Goal: Information Seeking & Learning: Learn about a topic

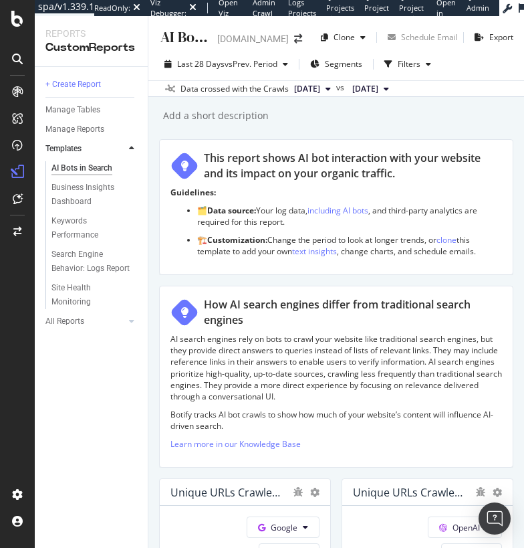
scroll to position [900, 0]
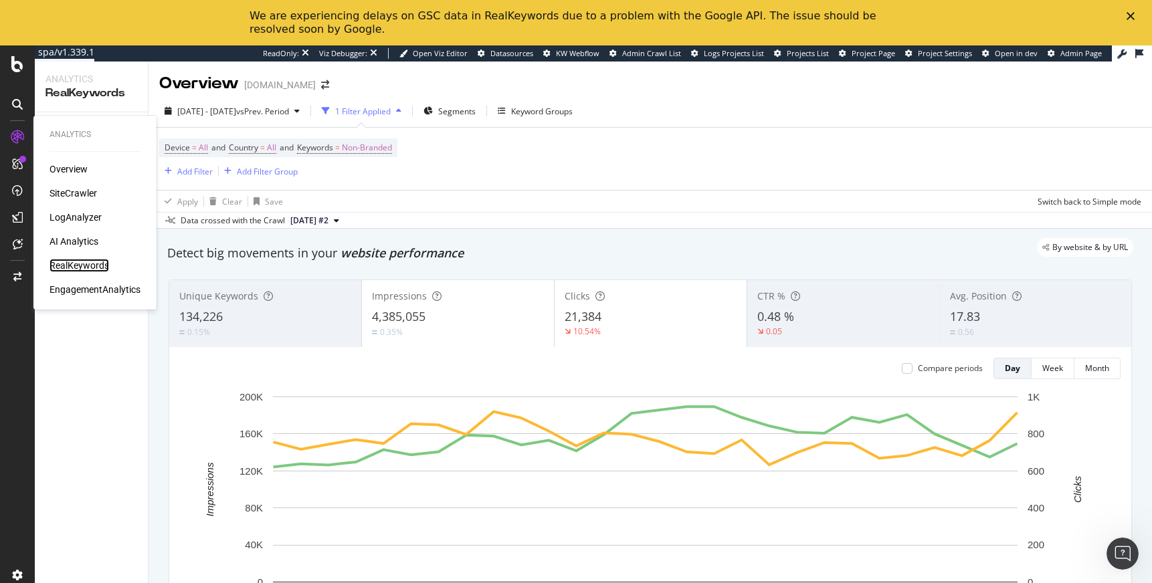
click at [74, 262] on div "RealKeywords" at bounding box center [79, 265] width 60 height 13
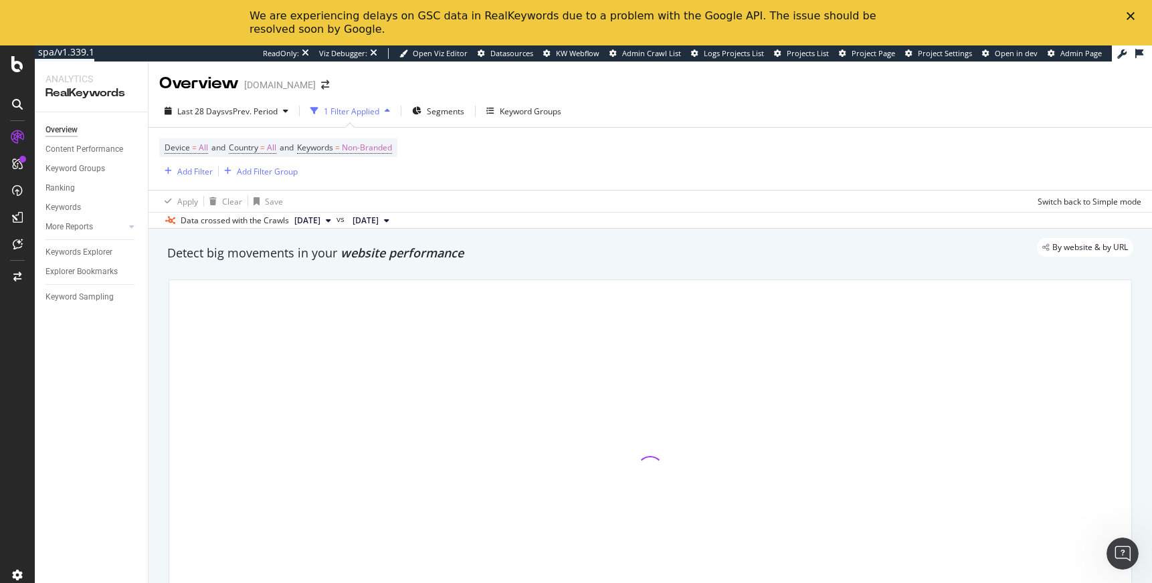
click at [1127, 13] on polygon "Close" at bounding box center [1130, 16] width 8 height 8
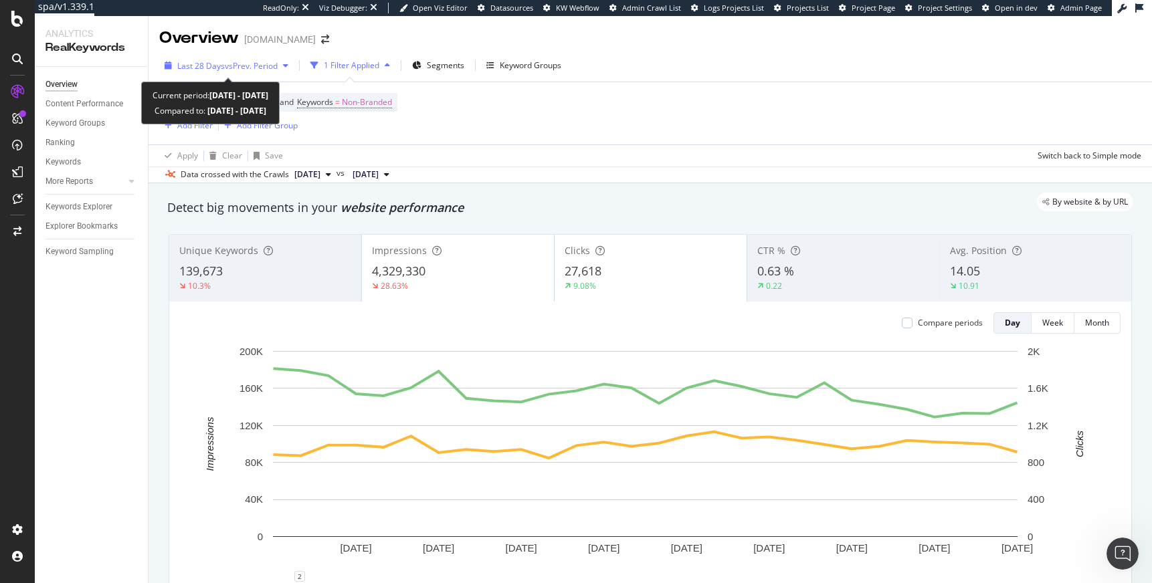
click at [259, 72] on div "Last 28 Days vs Prev. Period" at bounding box center [226, 66] width 134 height 20
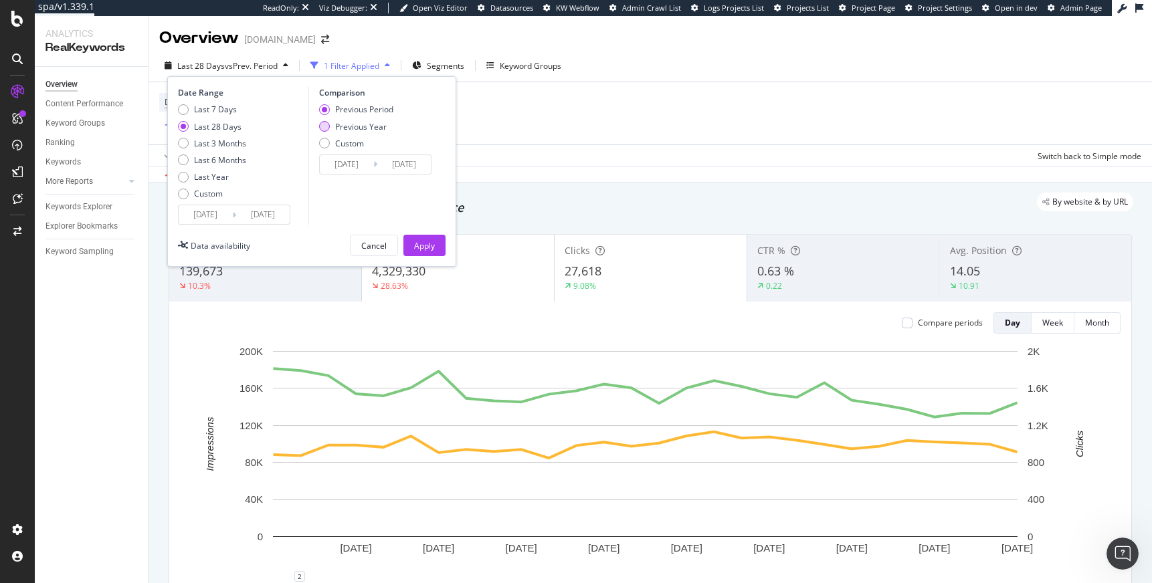
click at [379, 128] on div "Previous Year" at bounding box center [360, 126] width 51 height 11
type input "[DATE]"
click at [433, 245] on div "Apply" at bounding box center [424, 245] width 21 height 11
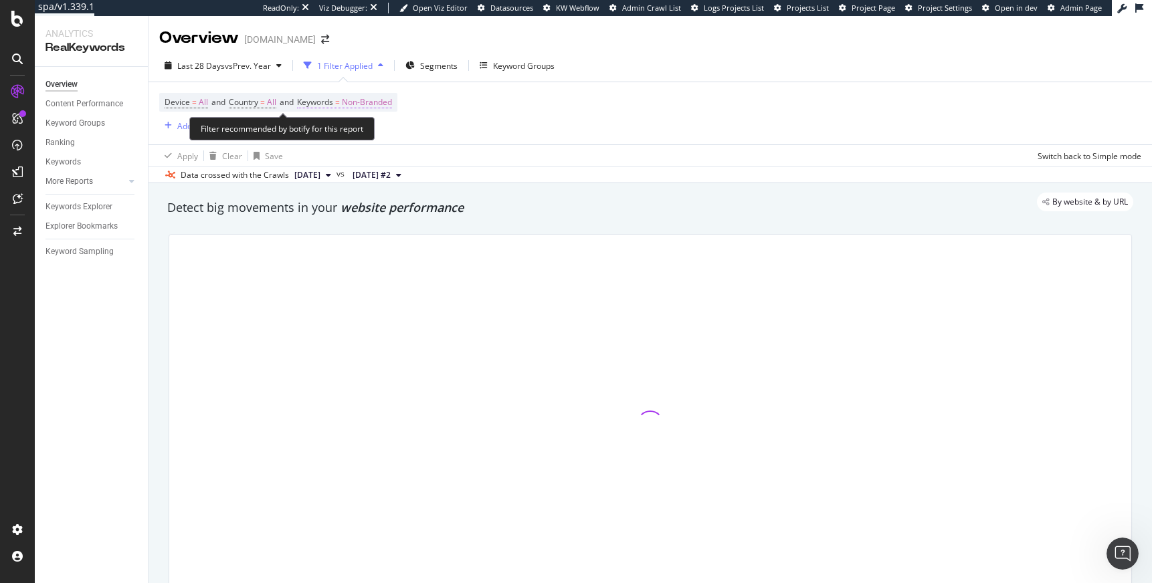
click at [360, 96] on span "Non-Branded" at bounding box center [367, 102] width 50 height 19
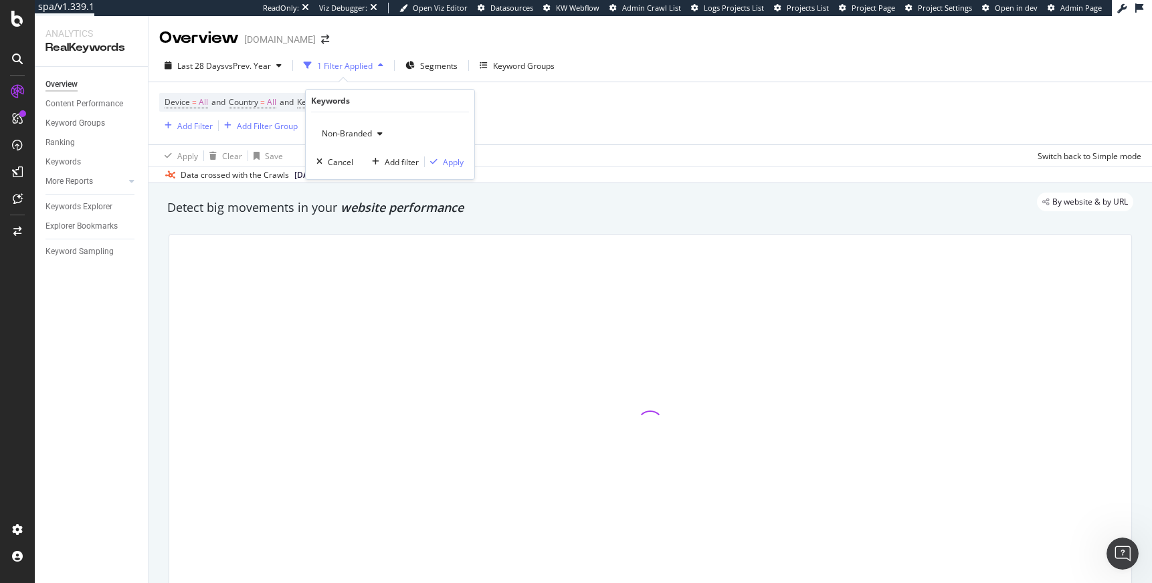
click at [329, 125] on div "Non-Branded" at bounding box center [352, 134] width 72 height 20
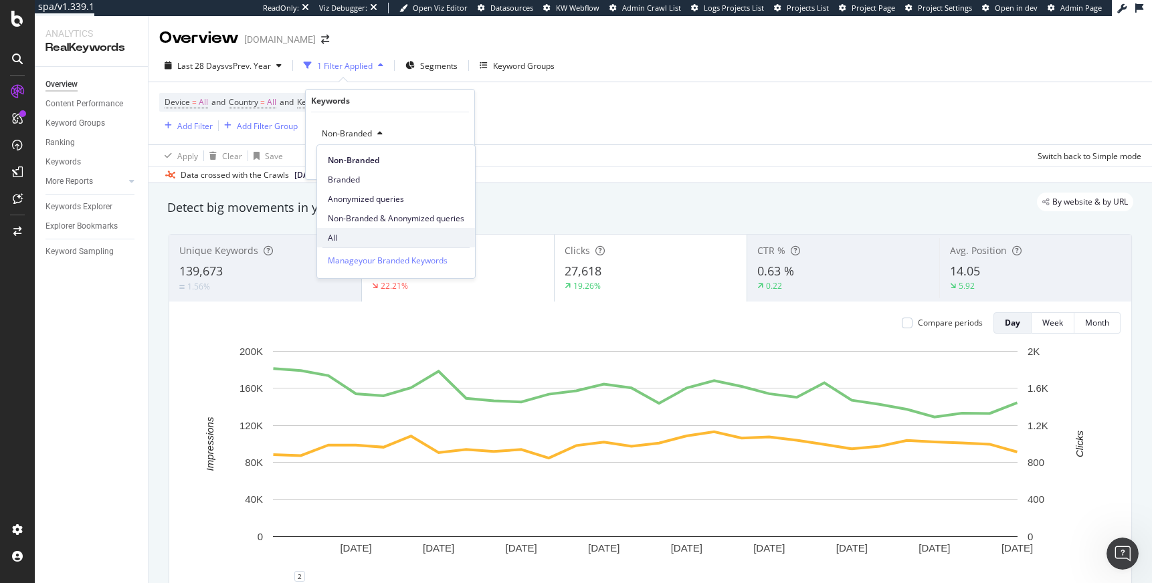
click at [346, 230] on div "All" at bounding box center [396, 237] width 158 height 19
click at [451, 163] on div "Apply" at bounding box center [453, 161] width 21 height 11
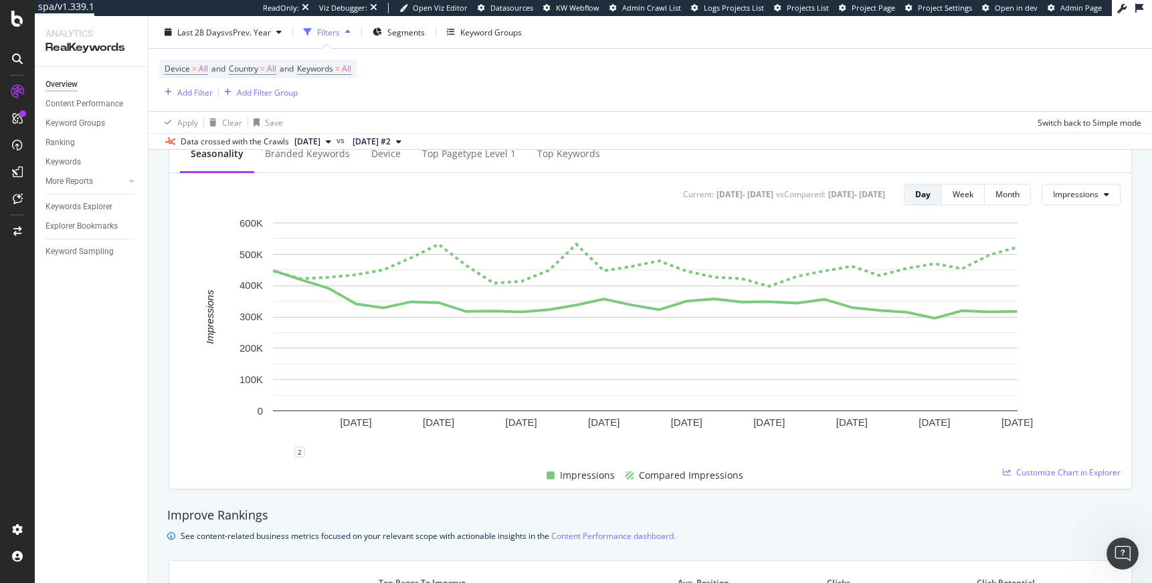
scroll to position [532, 0]
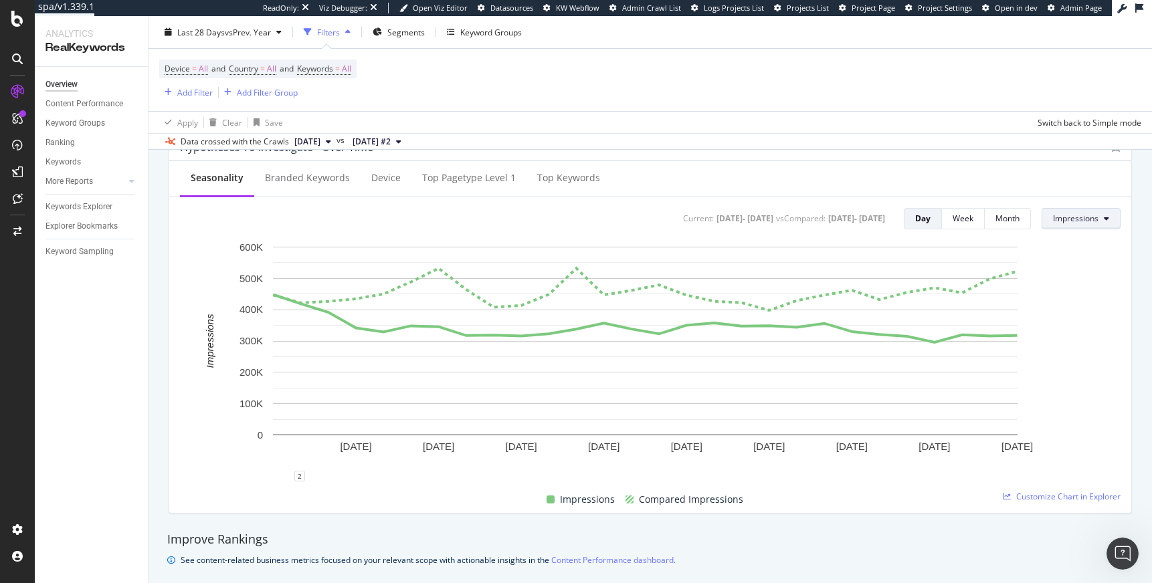
click at [1053, 218] on span "Impressions" at bounding box center [1075, 218] width 45 height 11
click at [1051, 242] on span "Clicks" at bounding box center [1074, 245] width 63 height 12
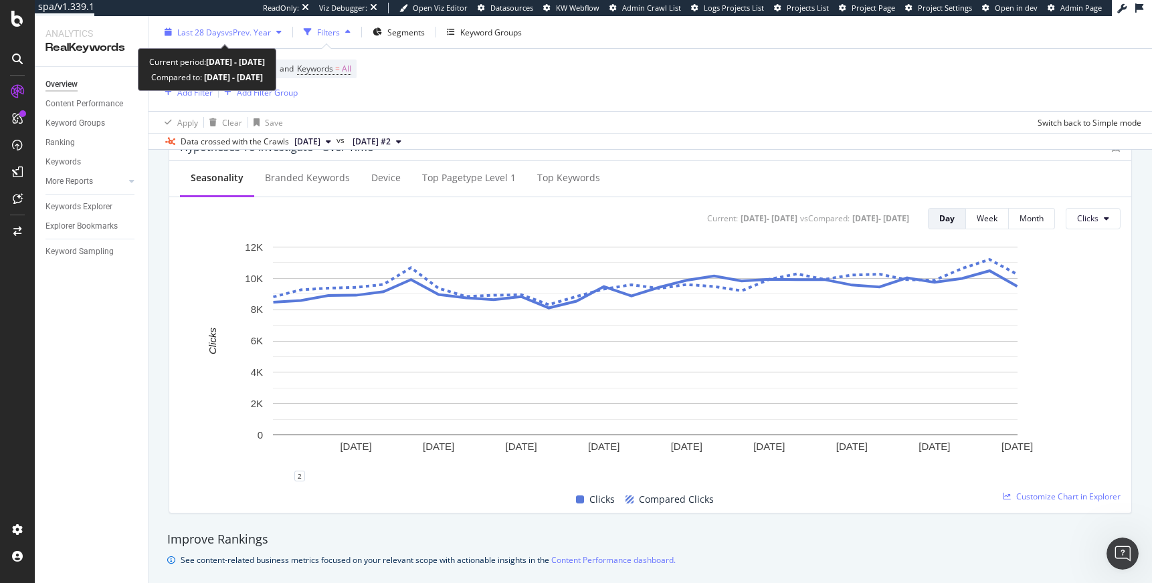
click at [241, 34] on span "vs Prev. Year" at bounding box center [248, 31] width 46 height 11
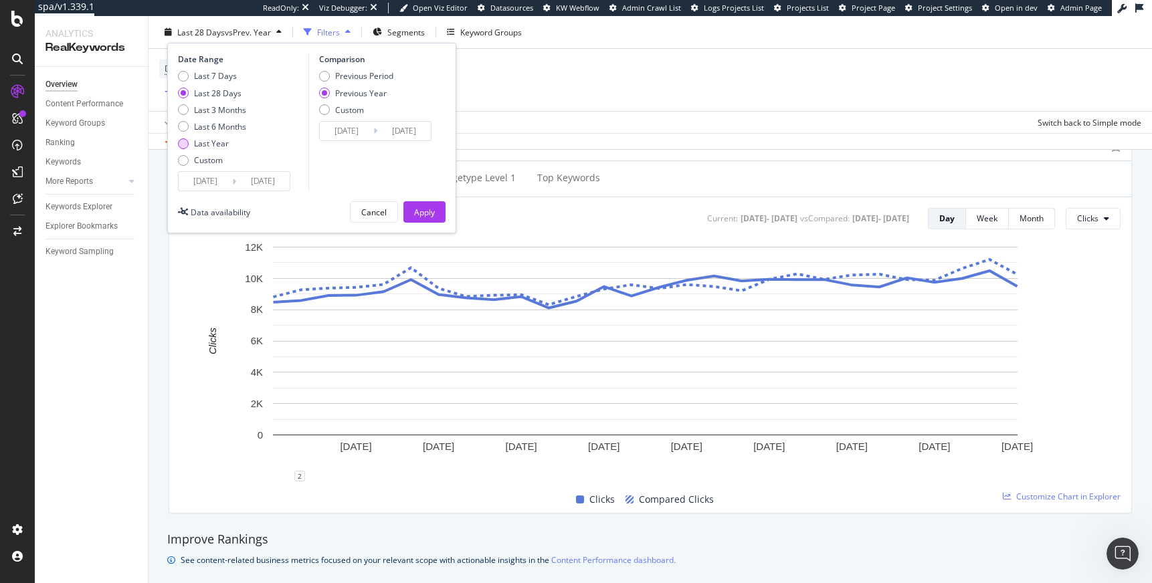
click at [211, 138] on div "Last Year" at bounding box center [211, 143] width 35 height 11
type input "[DATE]"
click at [437, 208] on button "Apply" at bounding box center [424, 211] width 42 height 21
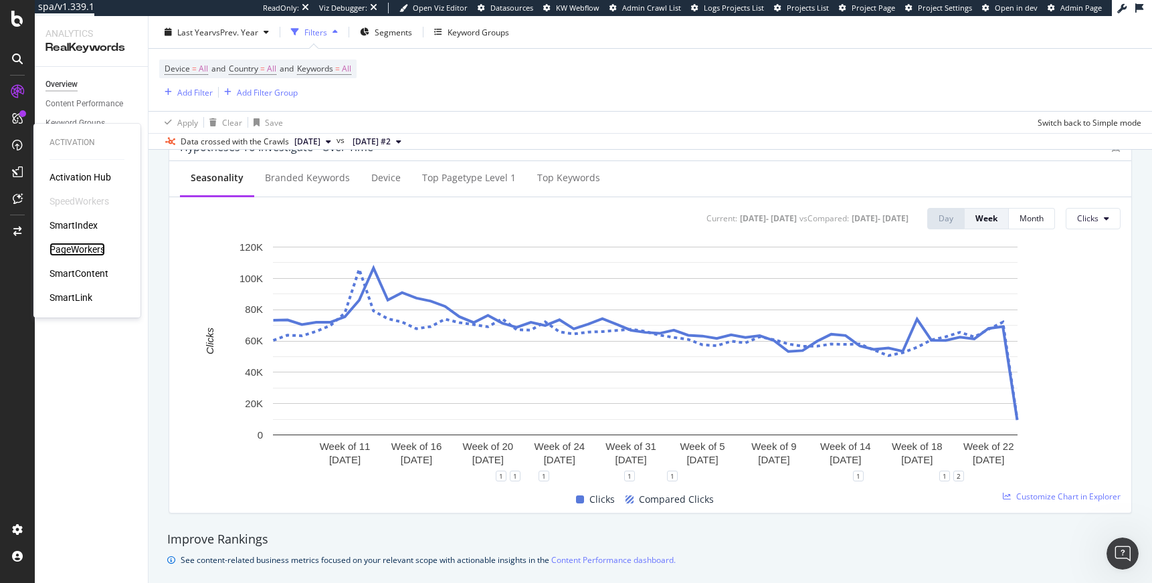
click at [83, 250] on div "PageWorkers" at bounding box center [77, 249] width 56 height 13
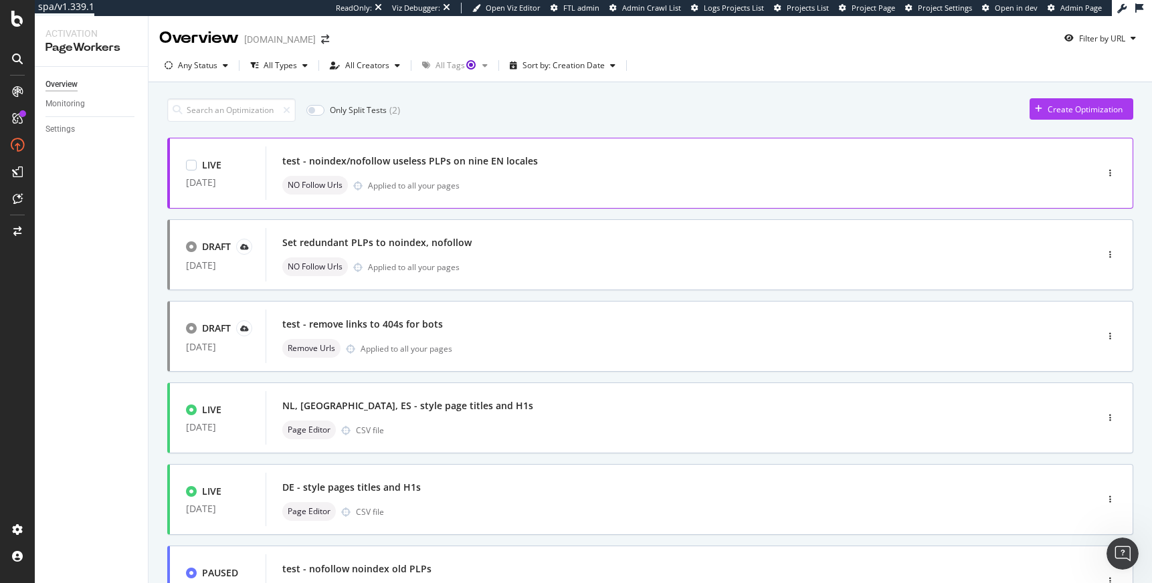
click at [616, 152] on div "test - noindex/nofollow useless PLPs on nine EN locales" at bounding box center [660, 161] width 757 height 19
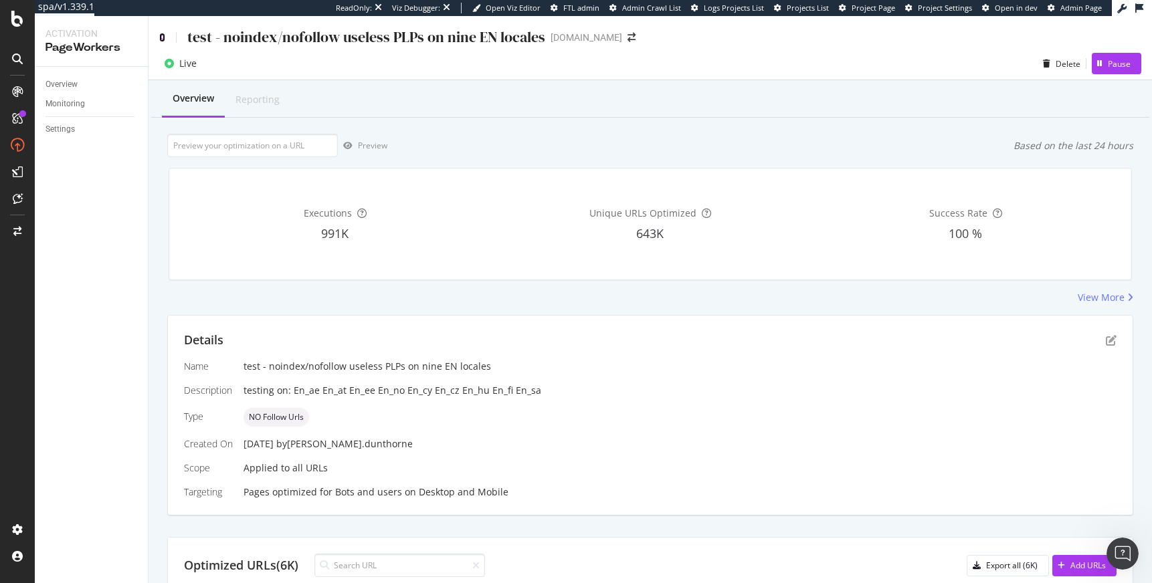
click at [159, 37] on icon at bounding box center [162, 37] width 6 height 9
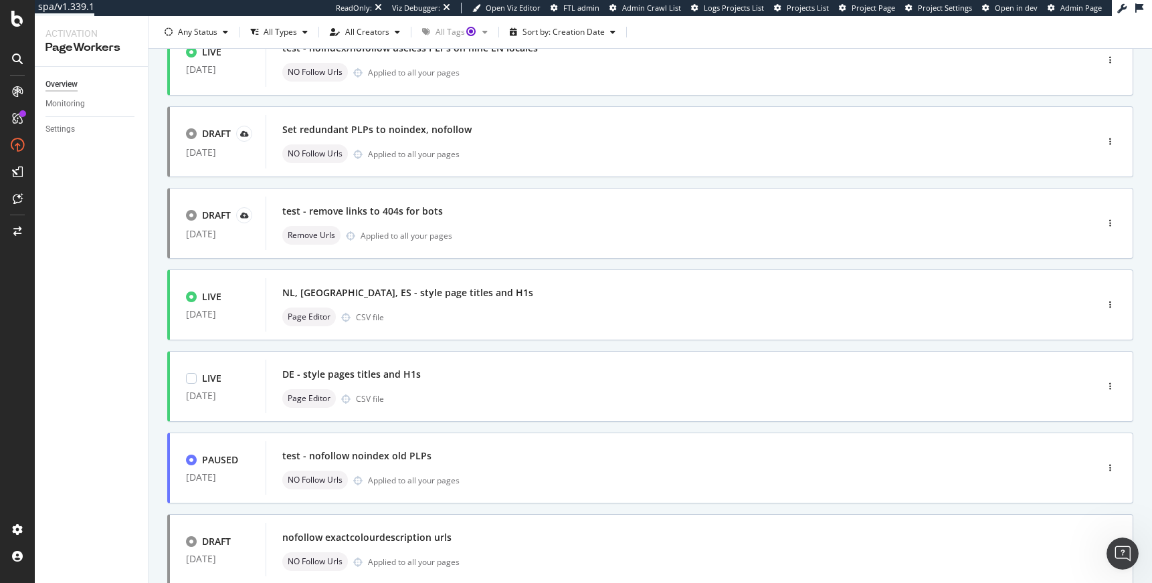
scroll to position [107, 0]
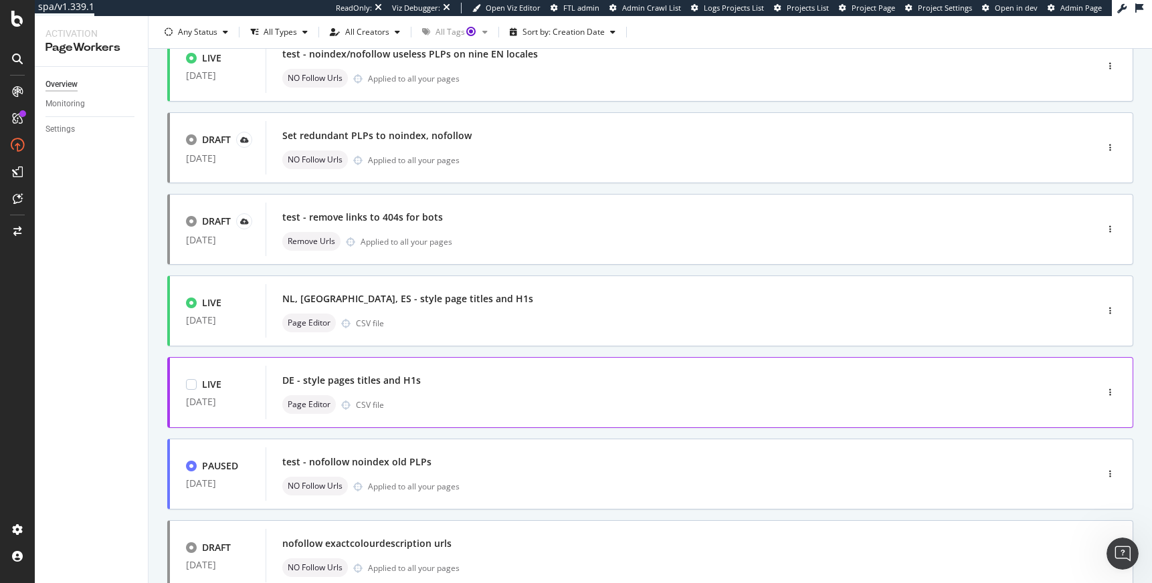
click at [422, 391] on div "DE - style pages titles and H1s Page Editor CSV file" at bounding box center [660, 392] width 757 height 43
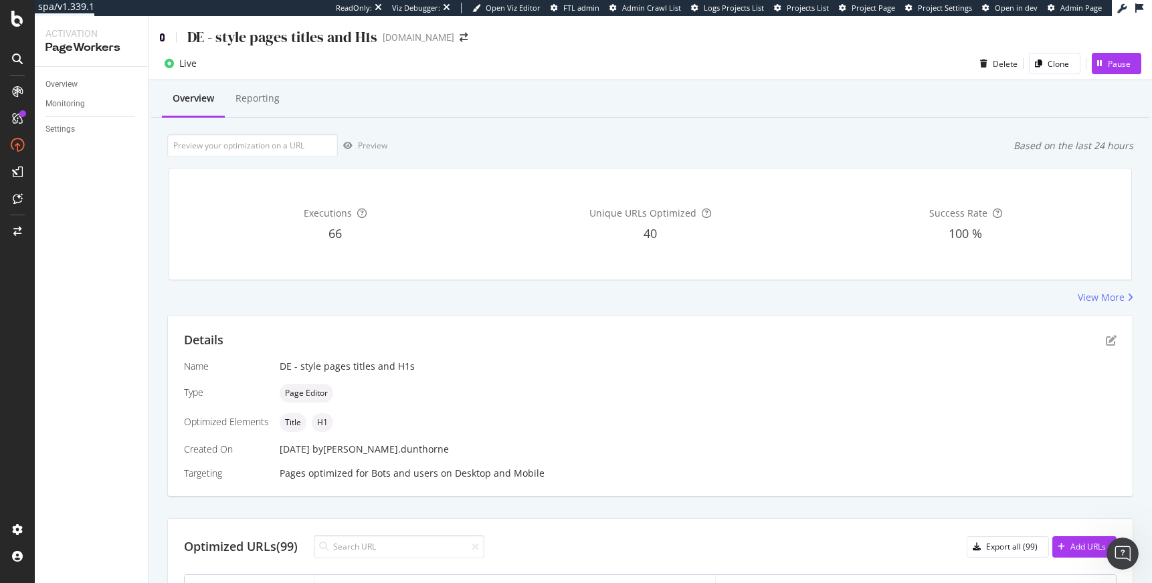
click at [163, 37] on icon at bounding box center [162, 37] width 6 height 9
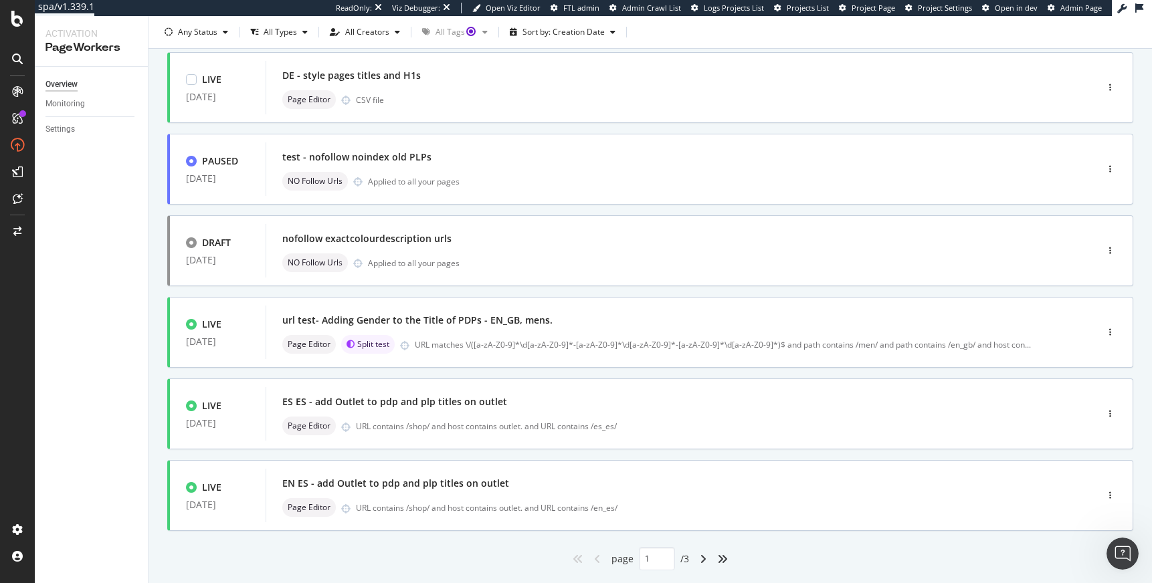
scroll to position [414, 0]
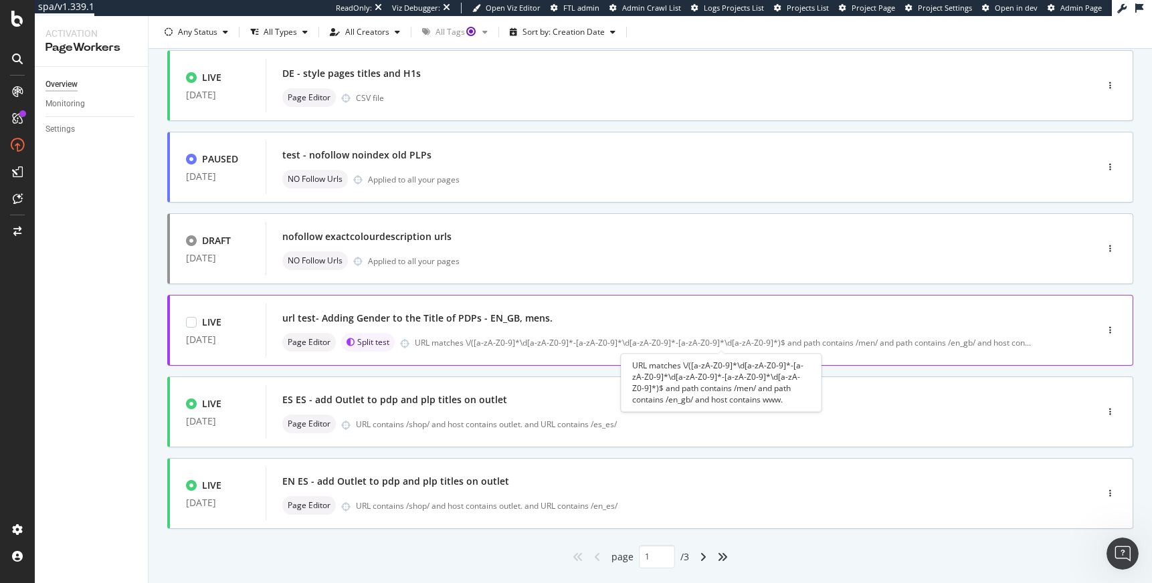
click at [516, 345] on div "URL matches \/([a-zA-Z0-9]*\d[a-zA-Z0-9]*-[a-zA-Z0-9]*\d[a-zA-Z0-9]*-[a-zA-Z0-9…" at bounding box center [723, 342] width 616 height 11
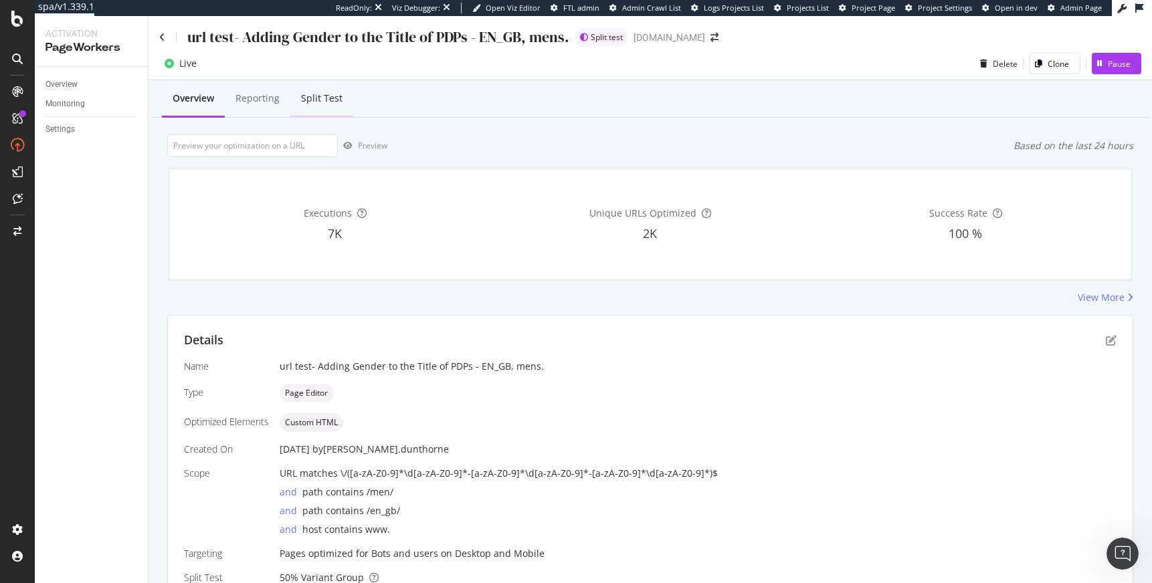
click at [306, 96] on div "Split Test" at bounding box center [321, 98] width 41 height 13
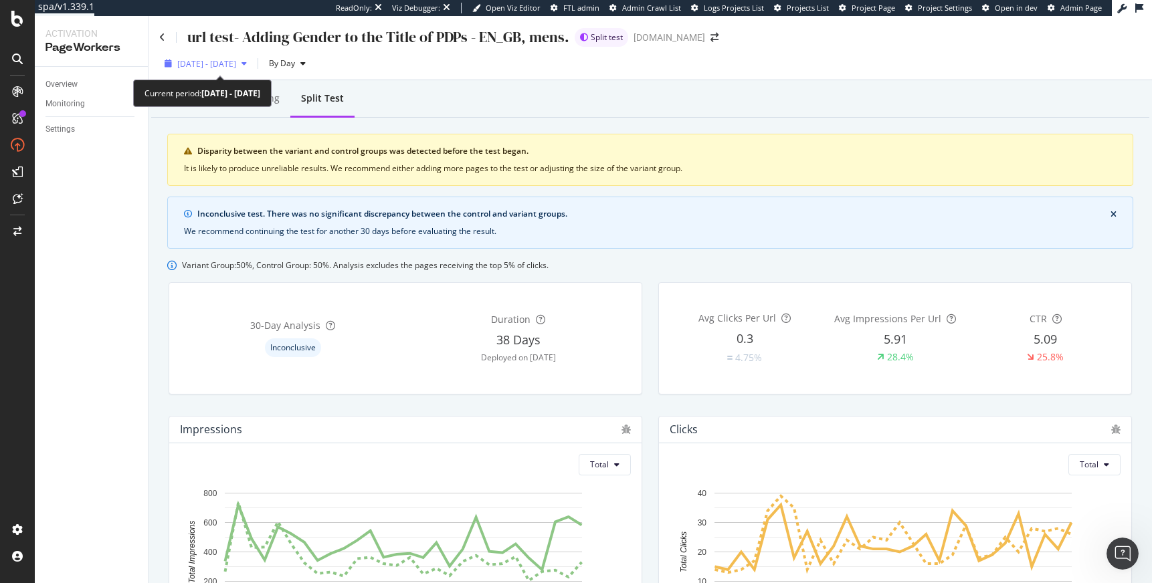
click at [227, 64] on span "[DATE] - [DATE]" at bounding box center [206, 63] width 59 height 11
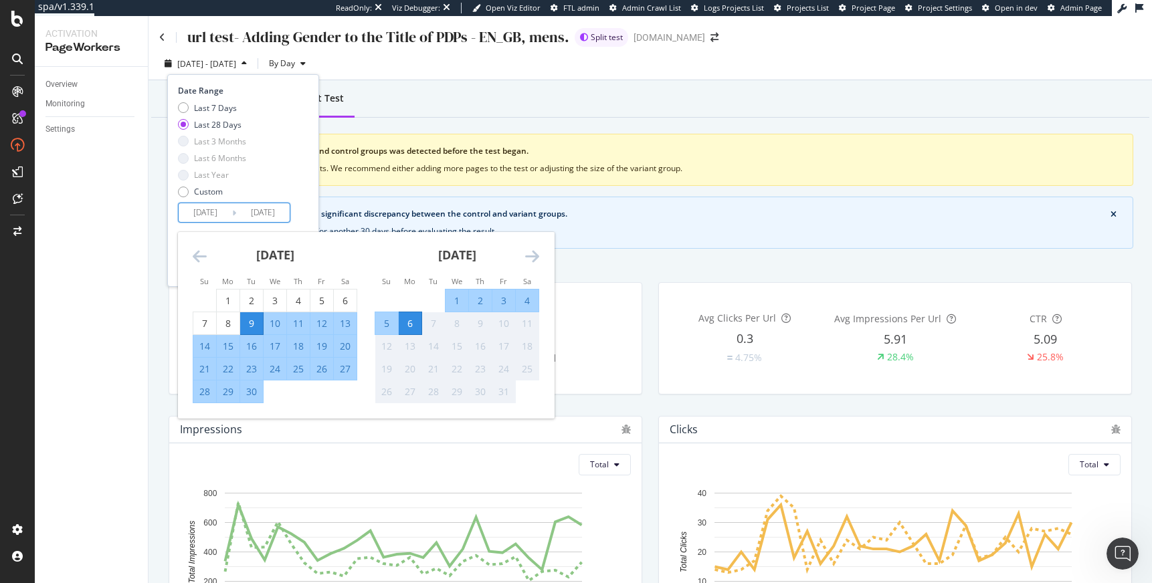
click at [203, 215] on input "[DATE]" at bounding box center [205, 212] width 53 height 19
click at [251, 303] on div "2" at bounding box center [251, 300] width 23 height 13
type input "[DATE]"
click at [414, 329] on div "6" at bounding box center [410, 323] width 23 height 13
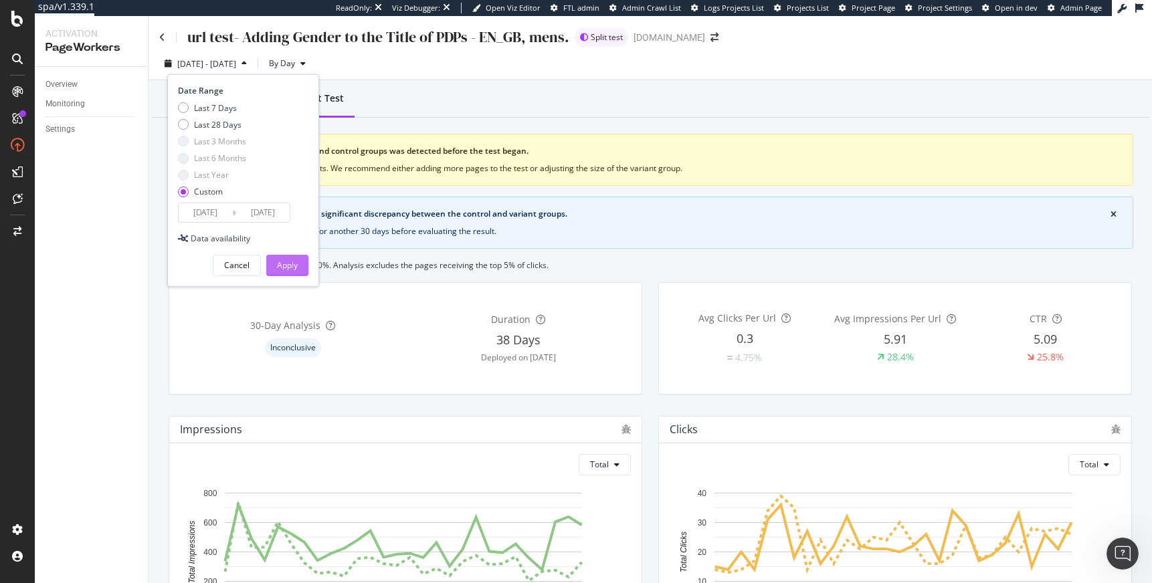
click at [292, 265] on div "Apply" at bounding box center [287, 264] width 21 height 11
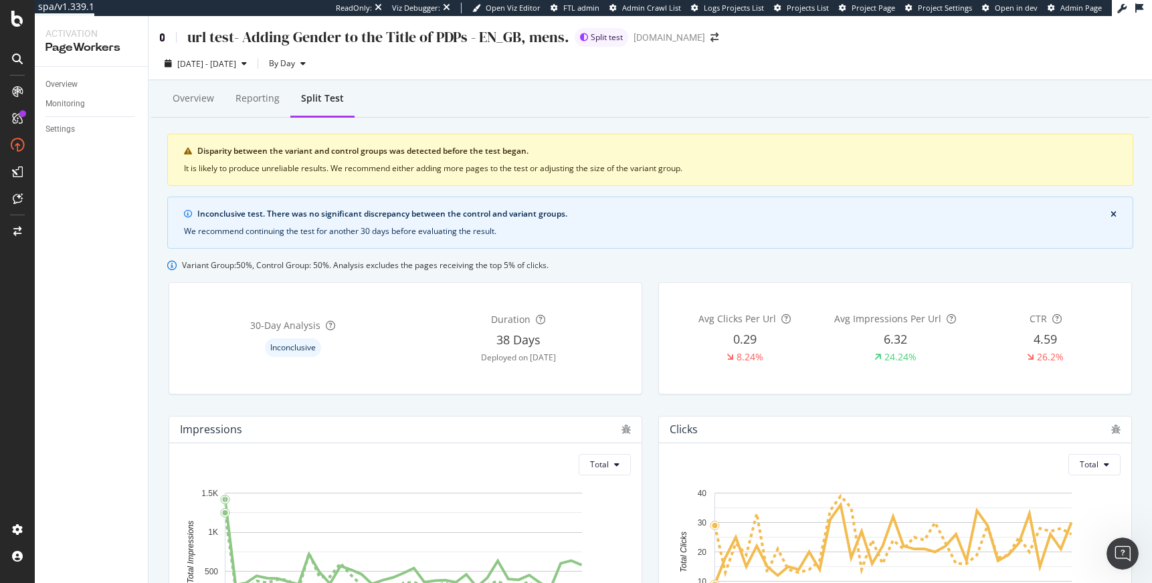
click at [159, 37] on icon at bounding box center [162, 37] width 6 height 9
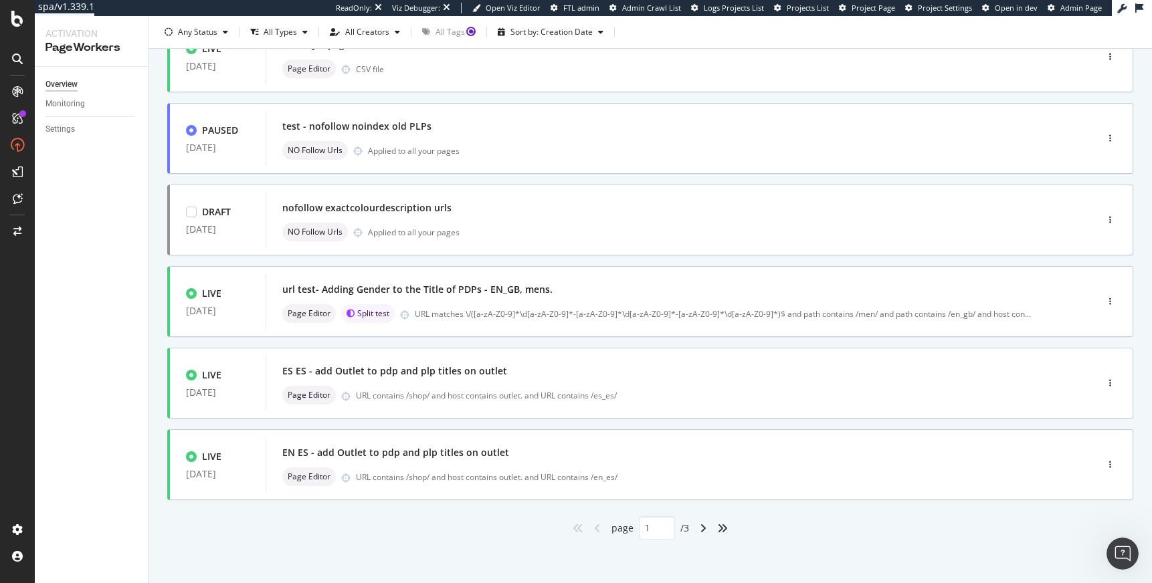
scroll to position [446, 0]
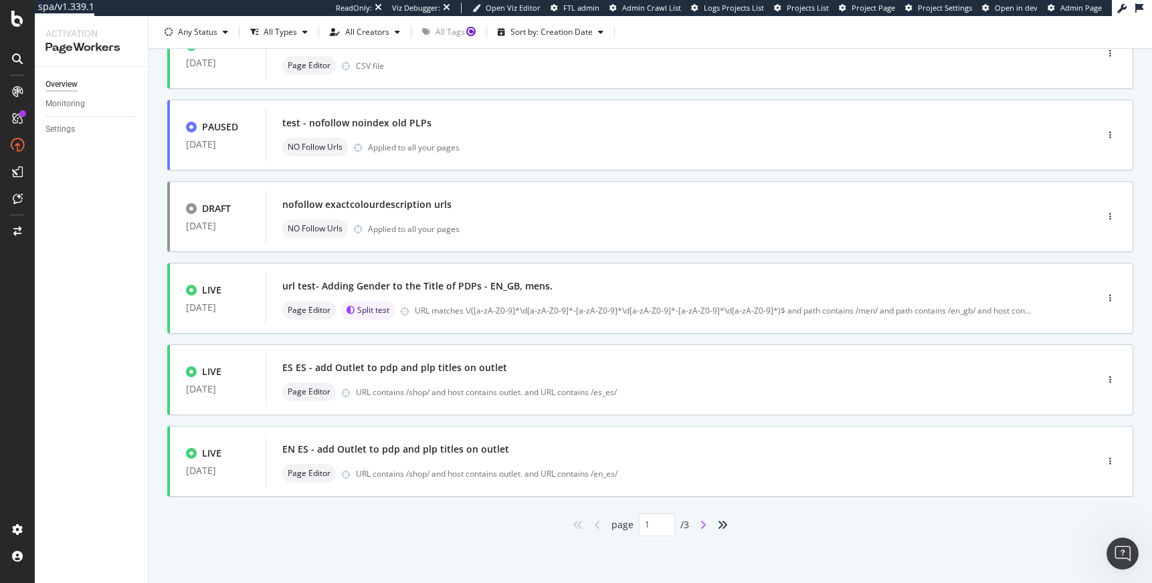
click at [698, 523] on div "LIVE [DATE] test - noindex/nofollow useless PLPs on nine EN locales NO Follow U…" at bounding box center [650, 114] width 966 height 845
click at [699, 526] on icon "angle-right" at bounding box center [702, 525] width 7 height 11
type input "2"
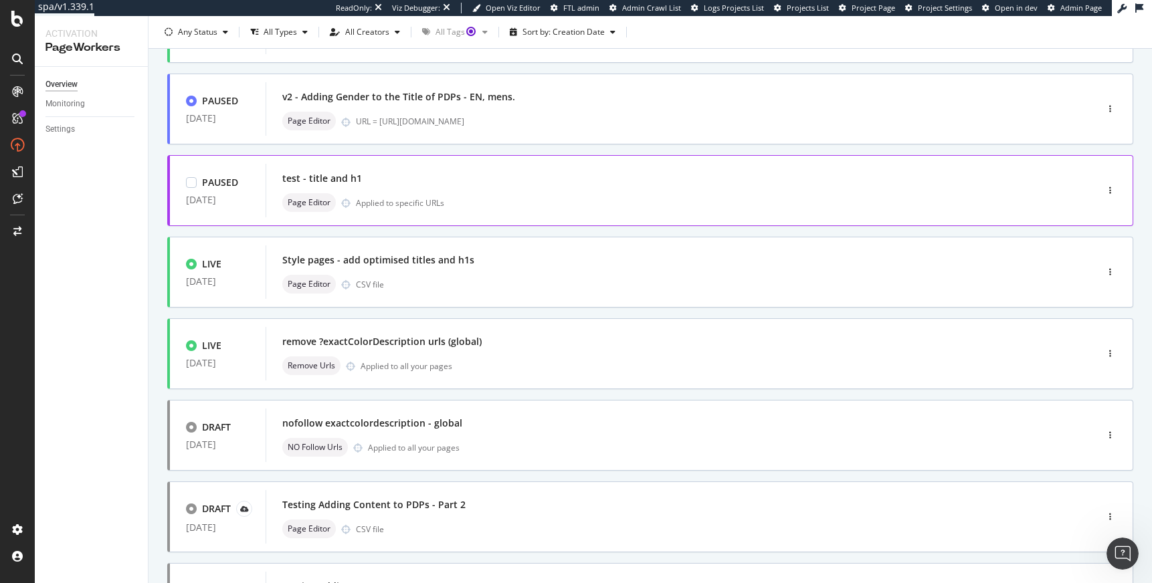
scroll to position [362, 0]
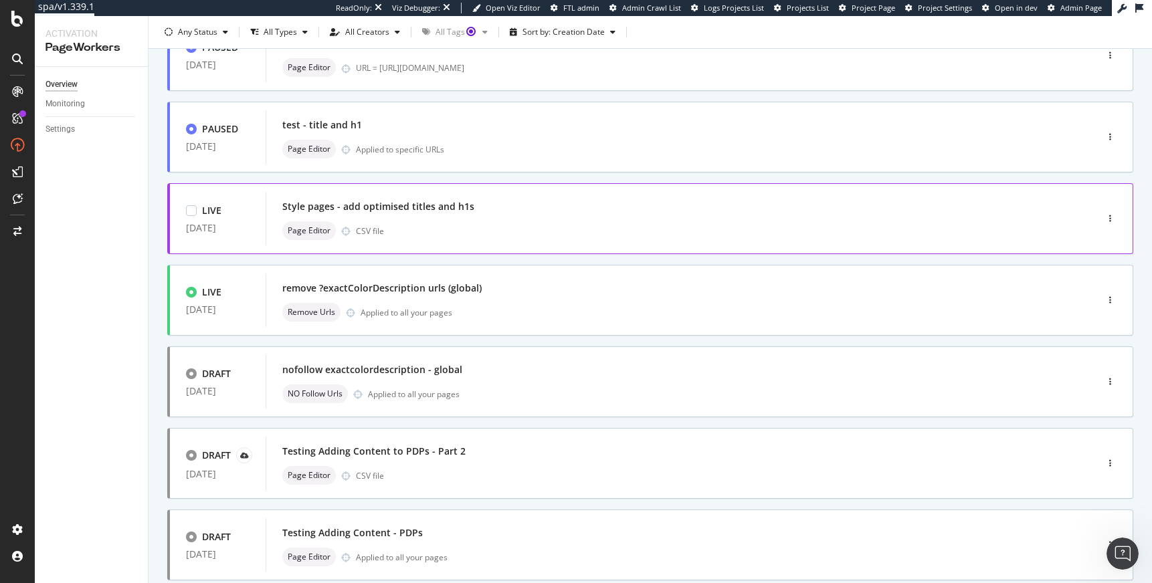
click at [524, 210] on div "Style pages - add optimised titles and h1s" at bounding box center [660, 206] width 757 height 19
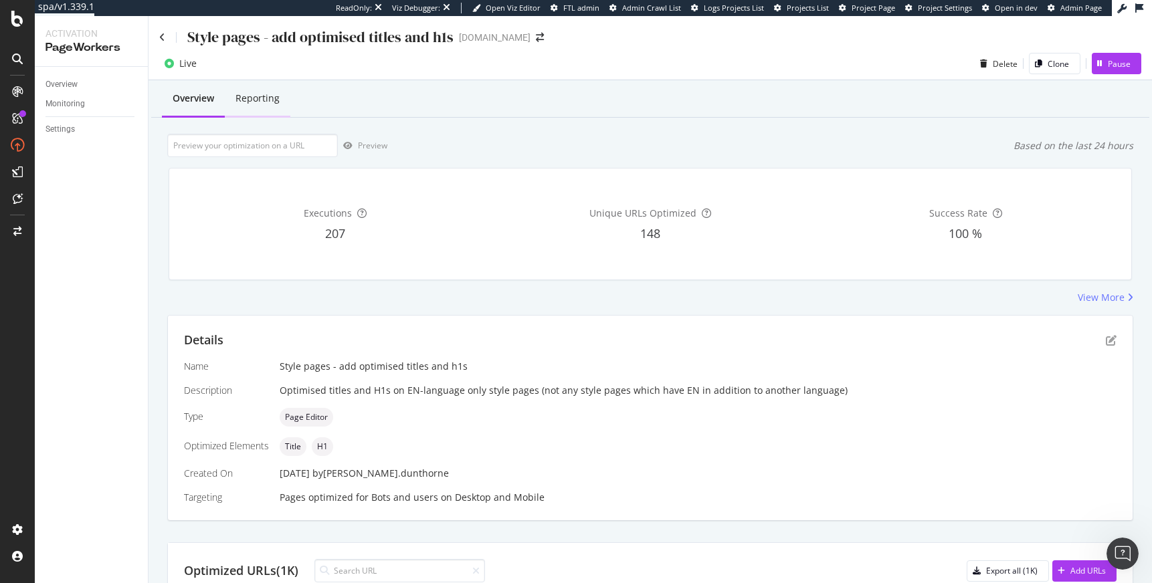
click at [260, 92] on div "Reporting" at bounding box center [257, 98] width 44 height 13
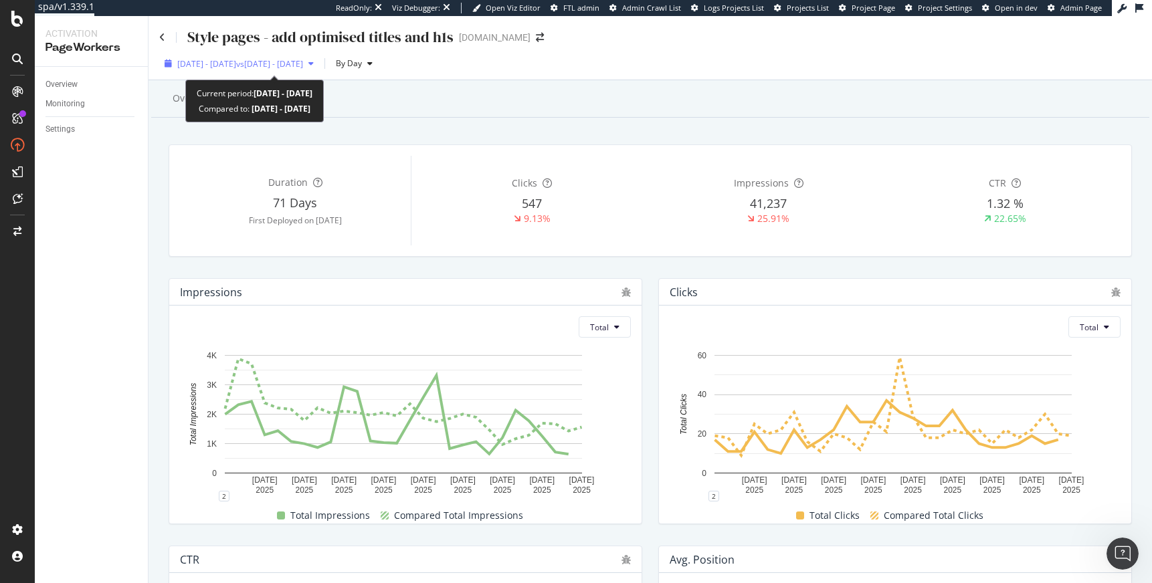
click at [278, 65] on span "vs [DATE] - [DATE]" at bounding box center [269, 63] width 67 height 11
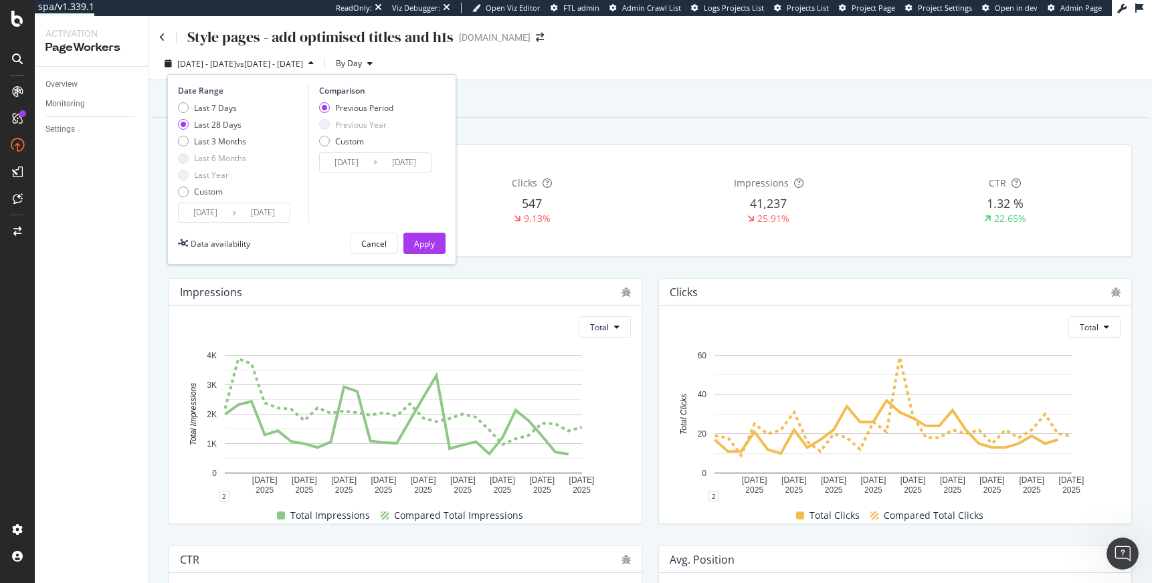
click at [207, 218] on input "[DATE]" at bounding box center [205, 212] width 53 height 19
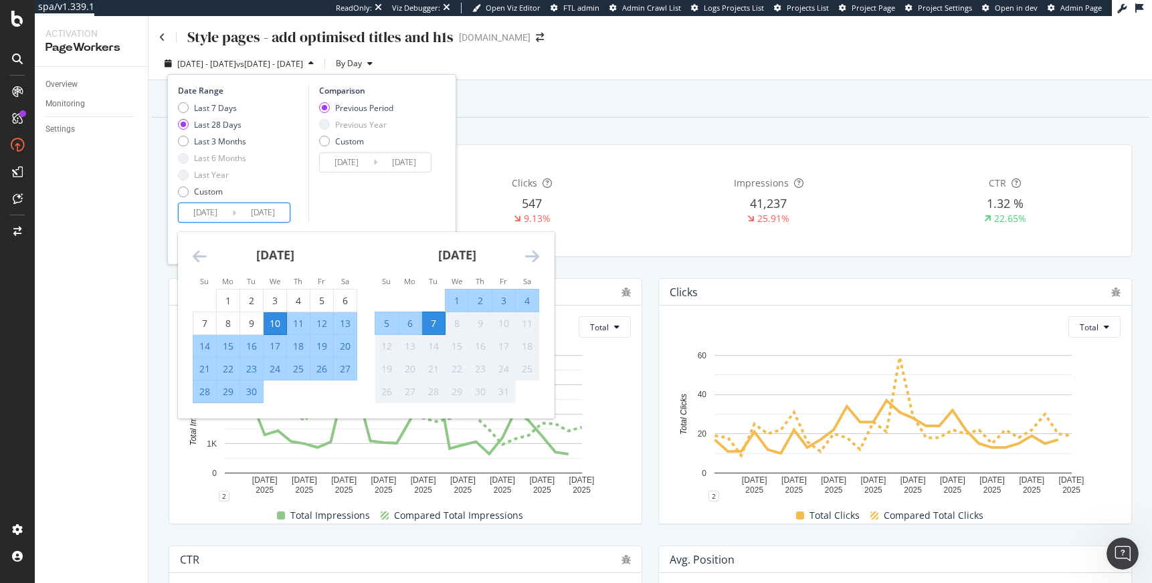
click at [199, 257] on icon "Move backward to switch to the previous month." at bounding box center [200, 256] width 14 height 16
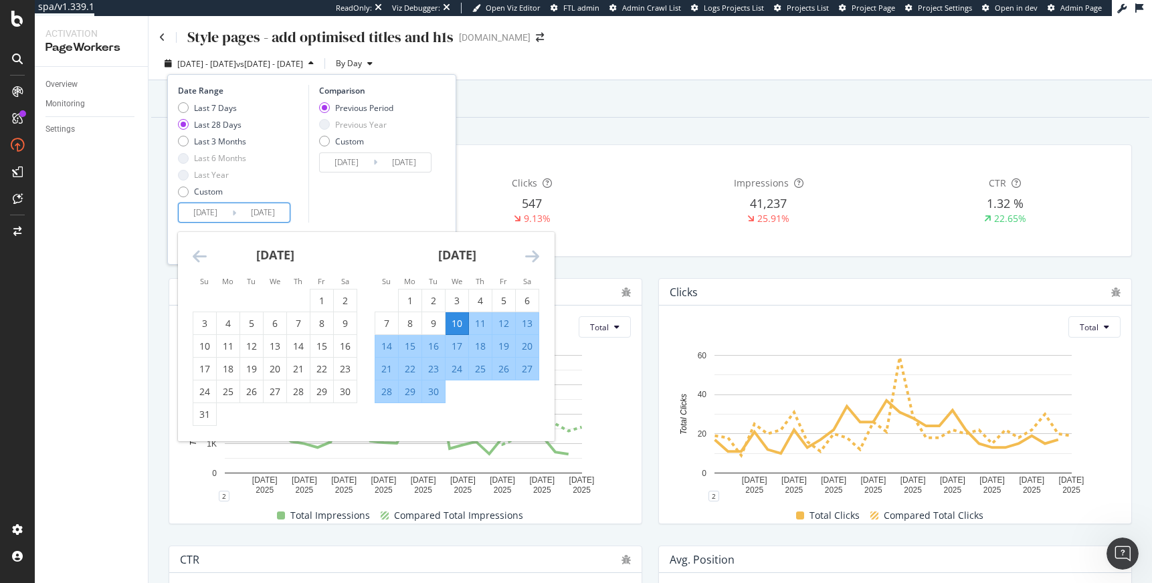
click at [199, 257] on icon "Move backward to switch to the previous month." at bounding box center [200, 256] width 14 height 16
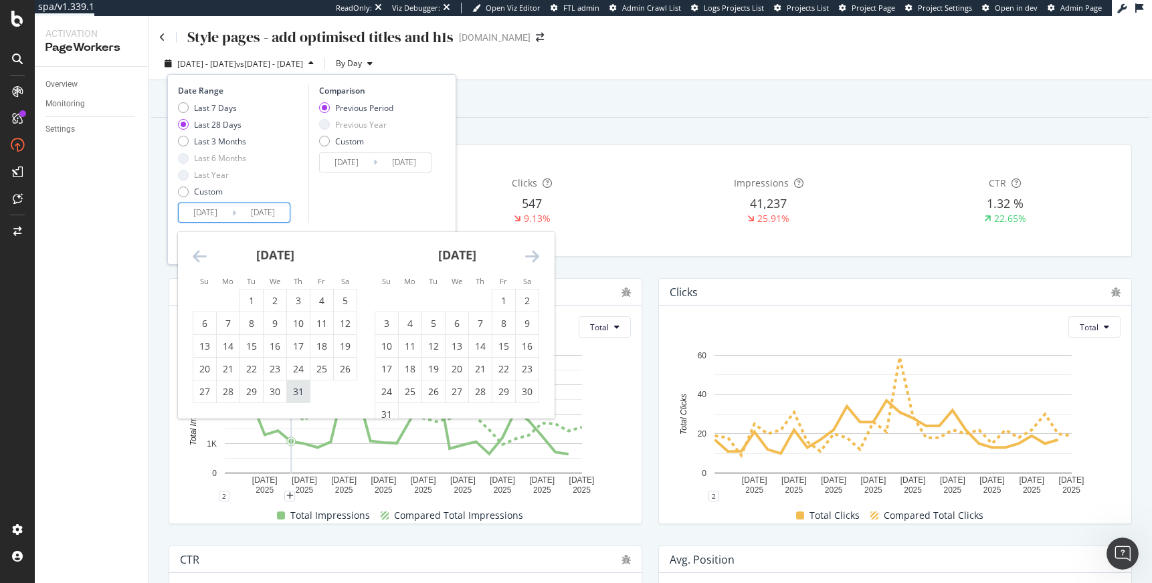
click at [294, 389] on div "31" at bounding box center [298, 391] width 23 height 13
type input "[DATE]"
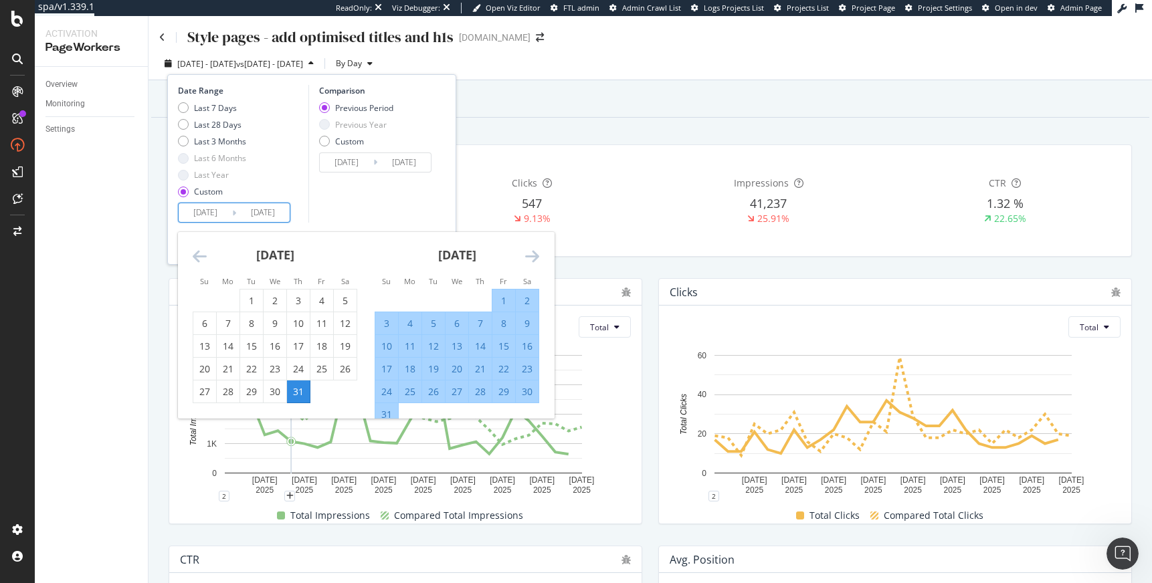
click at [538, 253] on icon "Move forward to switch to the next month." at bounding box center [532, 256] width 14 height 16
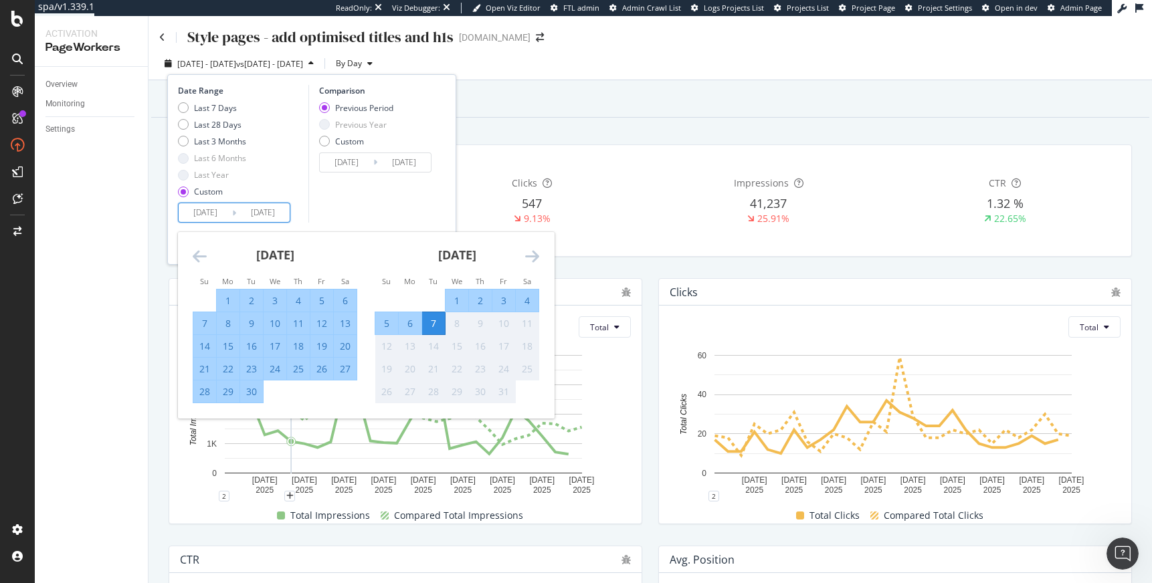
click at [436, 318] on div "7" at bounding box center [433, 323] width 23 height 13
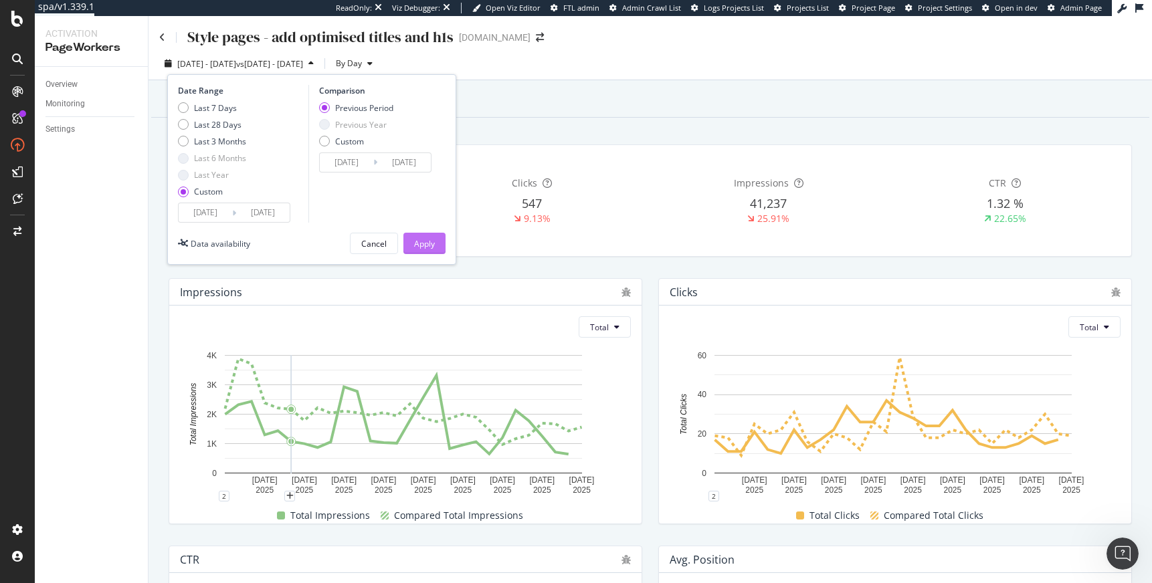
click at [408, 237] on button "Apply" at bounding box center [424, 243] width 42 height 21
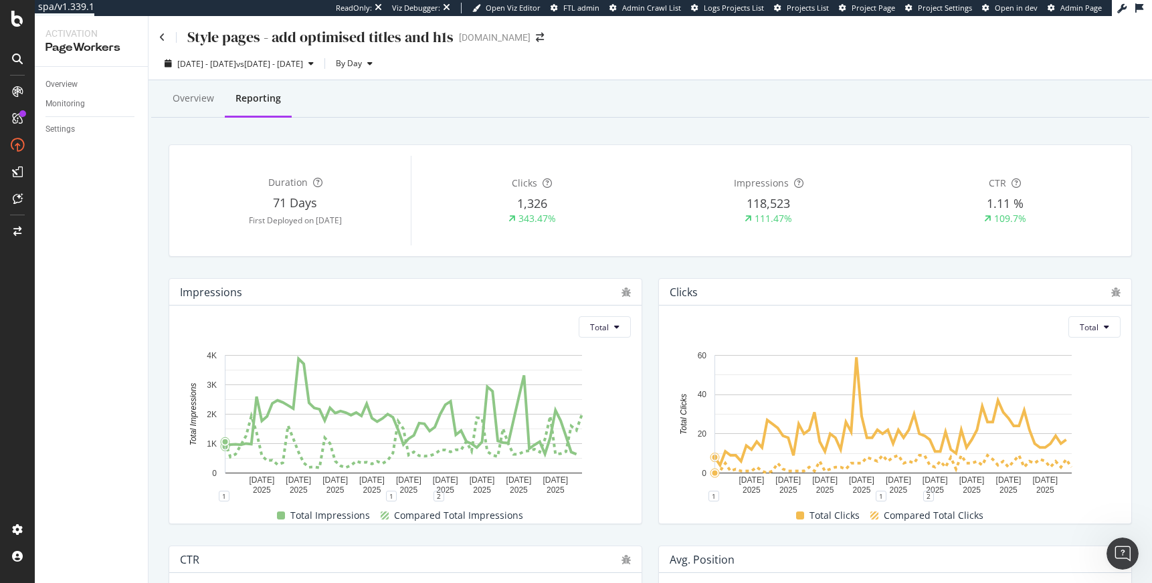
click at [156, 35] on div "Style pages - add optimised titles and h1s [DOMAIN_NAME]" at bounding box center [649, 31] width 1003 height 31
click at [165, 37] on div "Style pages - add optimised titles and h1s" at bounding box center [306, 37] width 294 height 21
click at [160, 37] on icon at bounding box center [162, 37] width 6 height 9
